Goal: Task Accomplishment & Management: Use online tool/utility

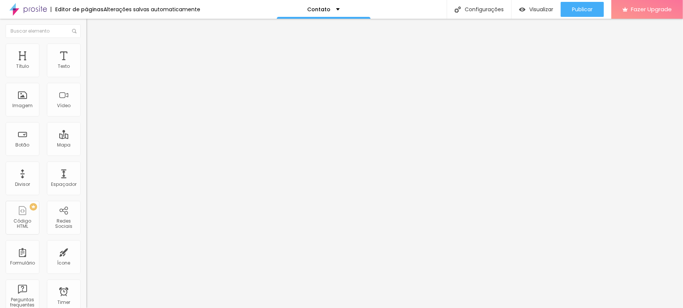
click at [86, 71] on input "Alboom [GEOGRAPHIC_DATA]" at bounding box center [131, 67] width 90 height 8
type input "[PERSON_NAME]"
click at [86, 189] on div at bounding box center [129, 192] width 86 height 7
type input "16"
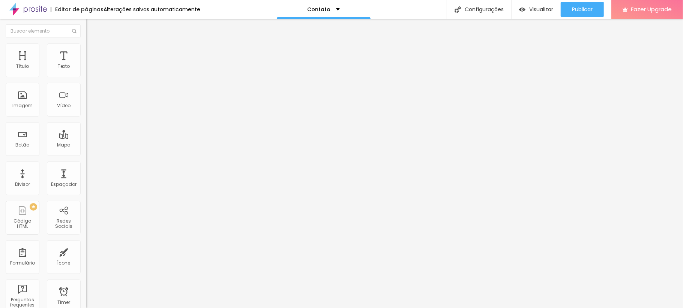
type input "17"
type input "18"
type input "19"
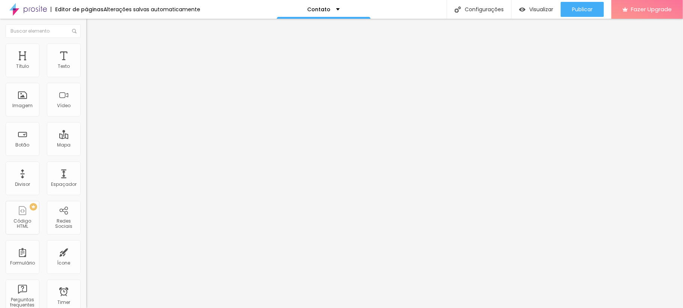
type input "19"
type input "20"
type input "19"
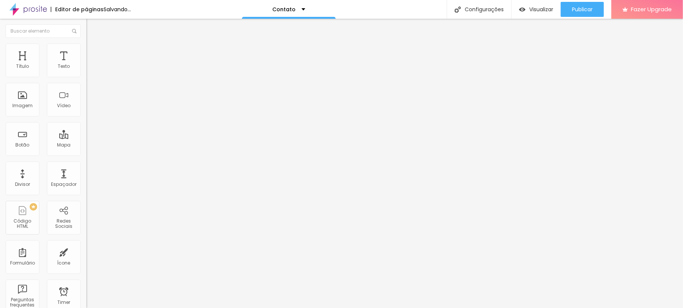
type input "18"
type input "16"
type input "15"
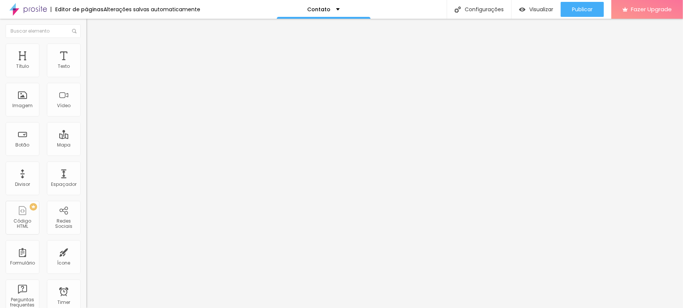
type input "15"
type input "14"
type input "13"
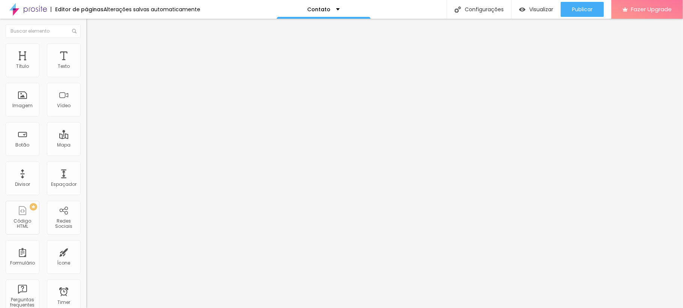
type input "12"
type input "11"
type input "13"
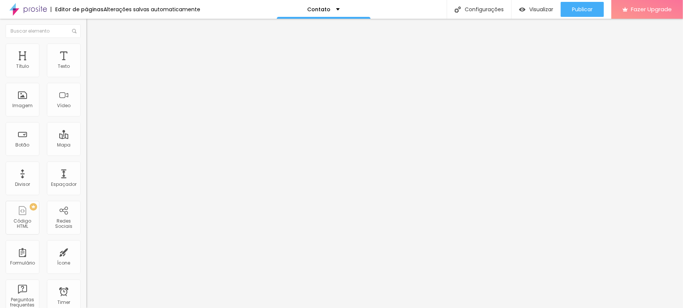
type input "13"
type input "16"
type input "18"
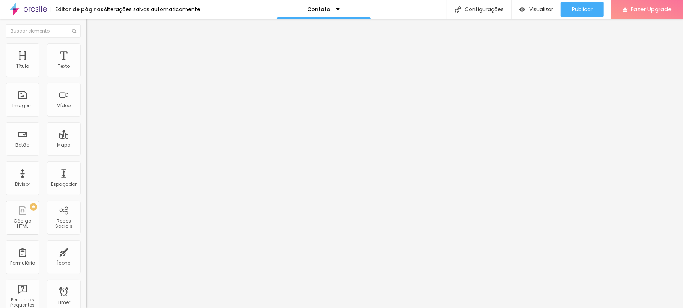
type input "19"
type input "20"
type input "16"
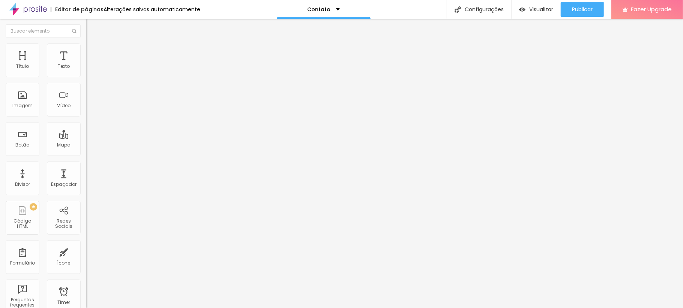
type input "16"
type input "15"
type input "14"
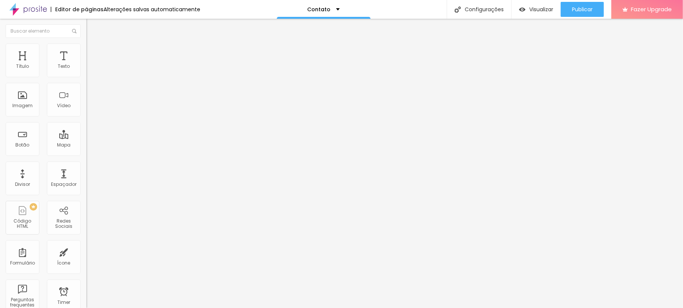
type input "13"
type input "12"
type input "11"
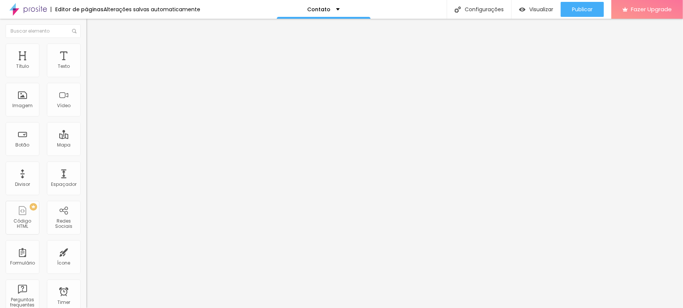
type input "11"
type input "12"
type input "13"
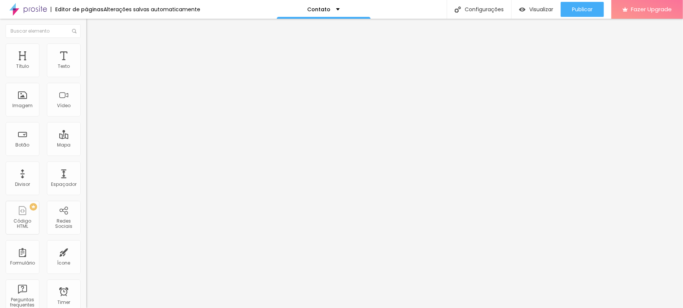
type input "14"
type input "15"
type input "14"
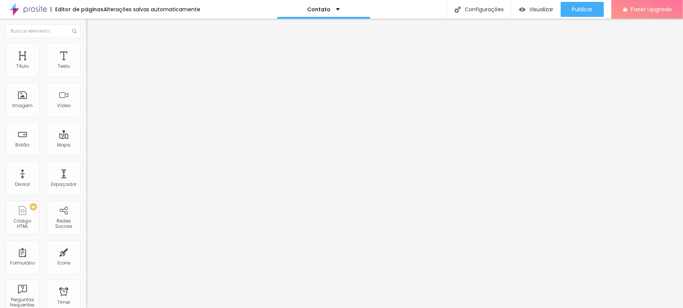
type input "14"
drag, startPoint x: 43, startPoint y: 116, endPoint x: 36, endPoint y: 120, distance: 7.9
type input "14"
click at [86, 189] on input "range" at bounding box center [110, 192] width 48 height 6
click at [86, 71] on input "[PERSON_NAME]" at bounding box center [131, 67] width 90 height 8
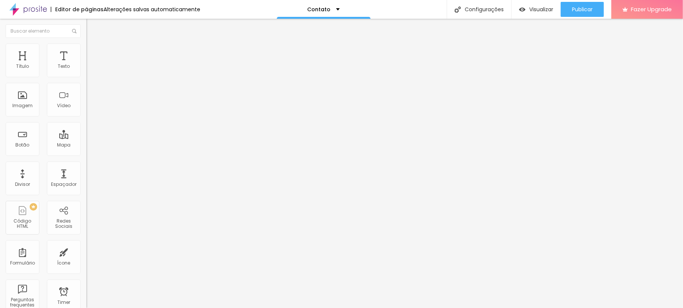
click at [86, 44] on ul "Conteúdo Estilo Avançado" at bounding box center [129, 47] width 86 height 23
click at [93, 51] on span "Estilo" at bounding box center [99, 48] width 12 height 6
click at [86, 44] on li "Conteúdo" at bounding box center [129, 40] width 86 height 8
click at [86, 101] on div at bounding box center [129, 99] width 86 height 6
click at [86, 90] on img at bounding box center [88, 86] width 5 height 5
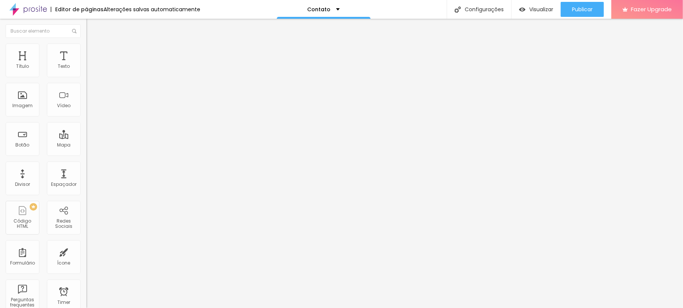
click at [86, 96] on img at bounding box center [88, 92] width 5 height 5
click at [532, 11] on span "Visualizar" at bounding box center [541, 9] width 24 height 6
click at [575, 9] on span "Publicar" at bounding box center [582, 9] width 21 height 6
click at [59, 64] on div "Texto" at bounding box center [64, 66] width 12 height 5
click at [58, 68] on div "Texto" at bounding box center [64, 66] width 12 height 5
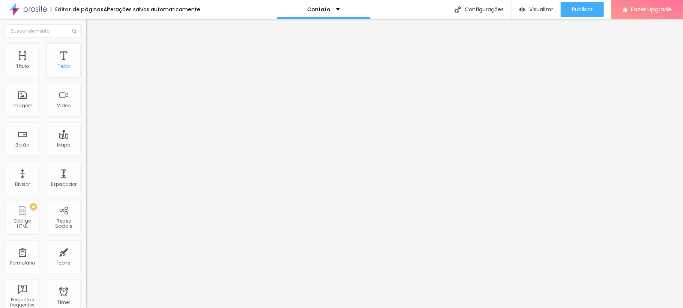
click at [66, 72] on div "Texto" at bounding box center [64, 61] width 34 height 34
click at [65, 72] on div "Texto" at bounding box center [64, 61] width 34 height 34
click at [32, 101] on div "Imagem" at bounding box center [23, 100] width 34 height 34
click at [59, 95] on div "Vídeo" at bounding box center [64, 100] width 34 height 34
